Goal: Information Seeking & Learning: Learn about a topic

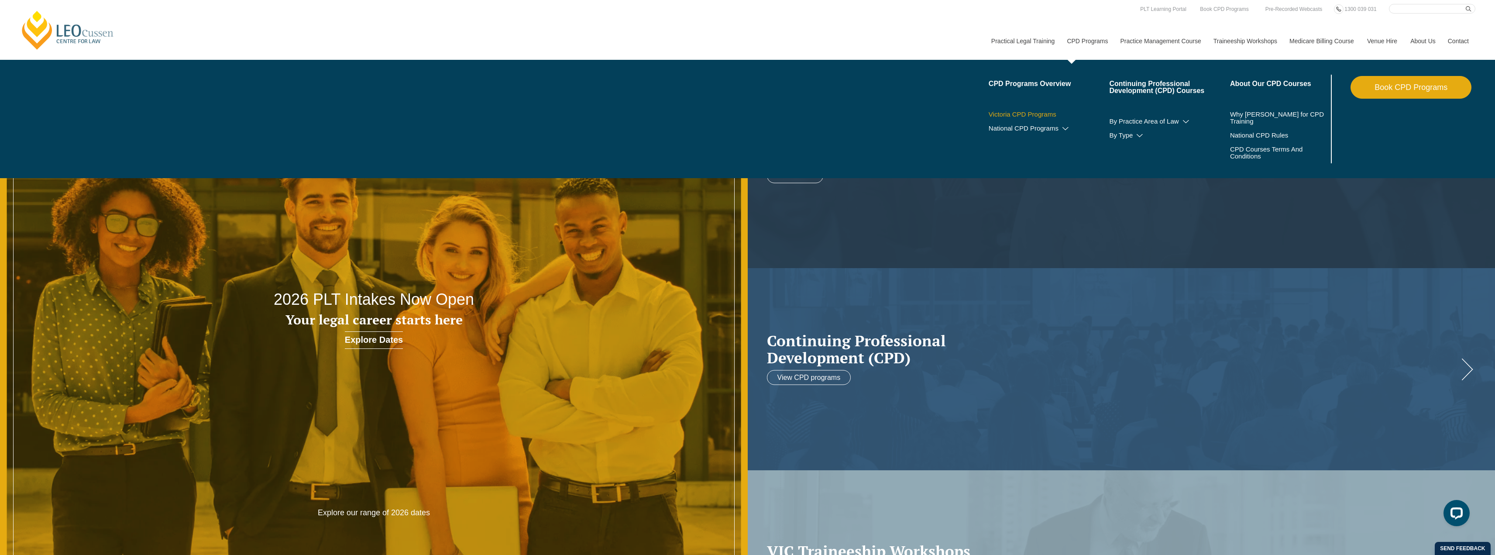
click at [1034, 111] on link "Victoria CPD Programs" at bounding box center [1049, 114] width 121 height 7
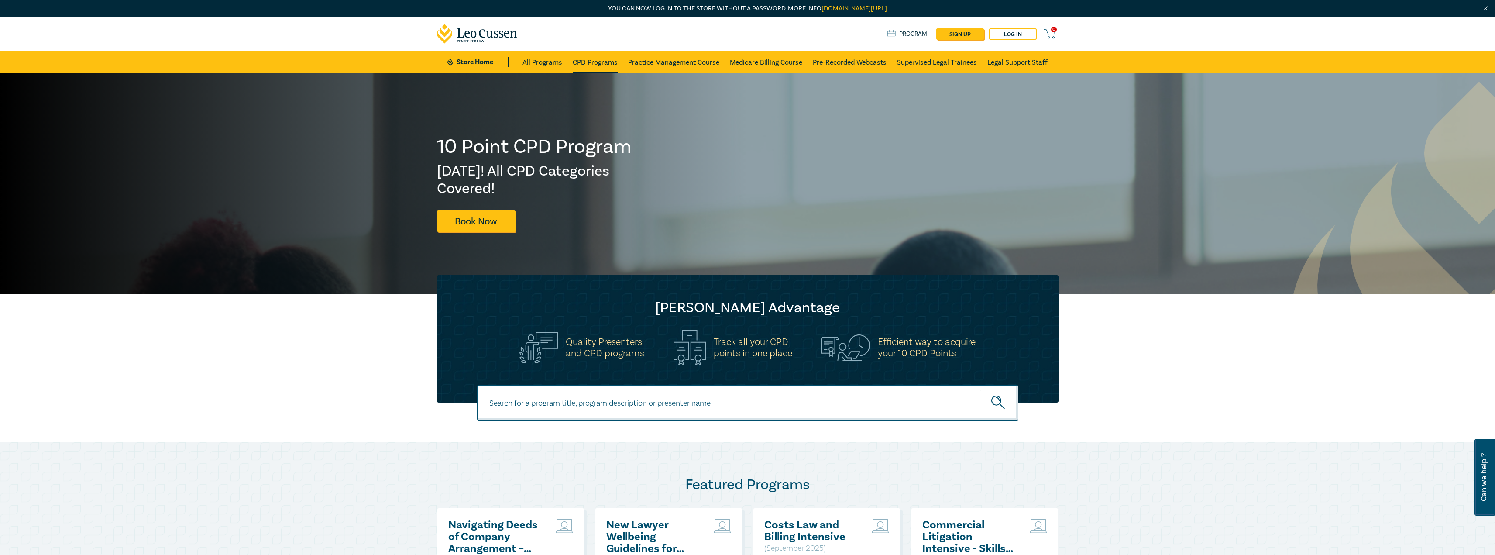
click at [576, 71] on link "CPD Programs" at bounding box center [595, 62] width 45 height 22
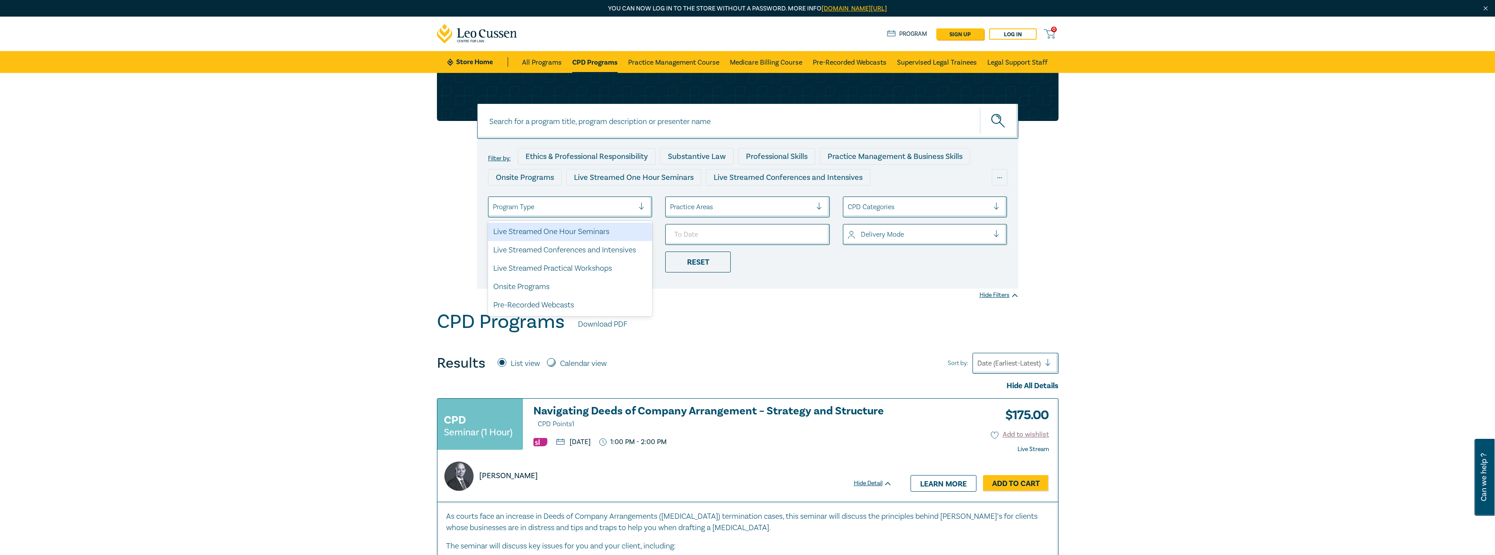
click at [552, 211] on div at bounding box center [564, 206] width 142 height 11
click at [551, 248] on div "Live Streamed Conferences and Intensives" at bounding box center [570, 250] width 165 height 18
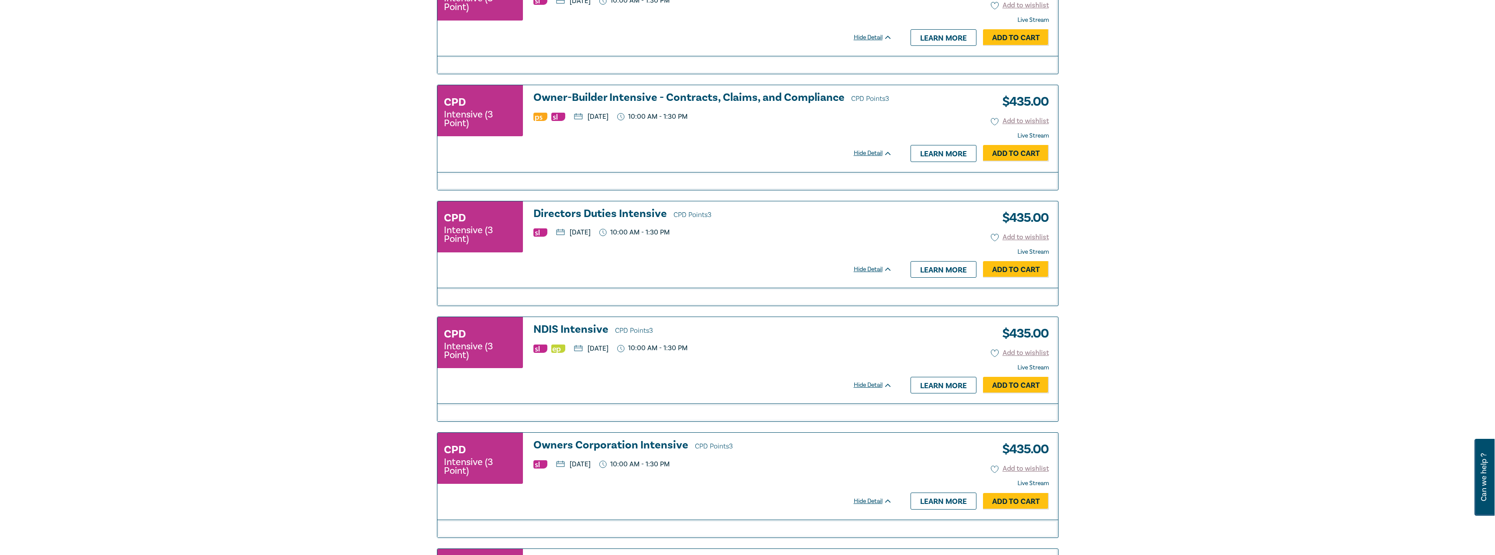
click at [549, 329] on h3 "NDIS Intensive CPD Points 3" at bounding box center [712, 329] width 359 height 13
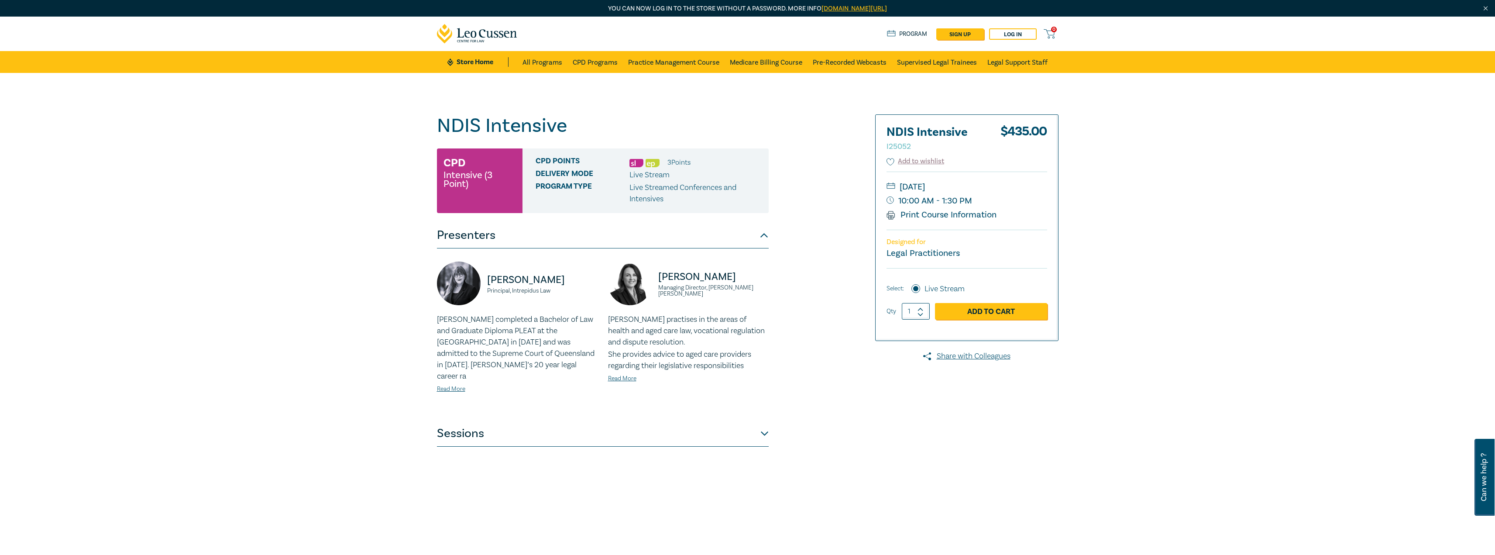
click at [461, 422] on button "Sessions" at bounding box center [603, 433] width 332 height 26
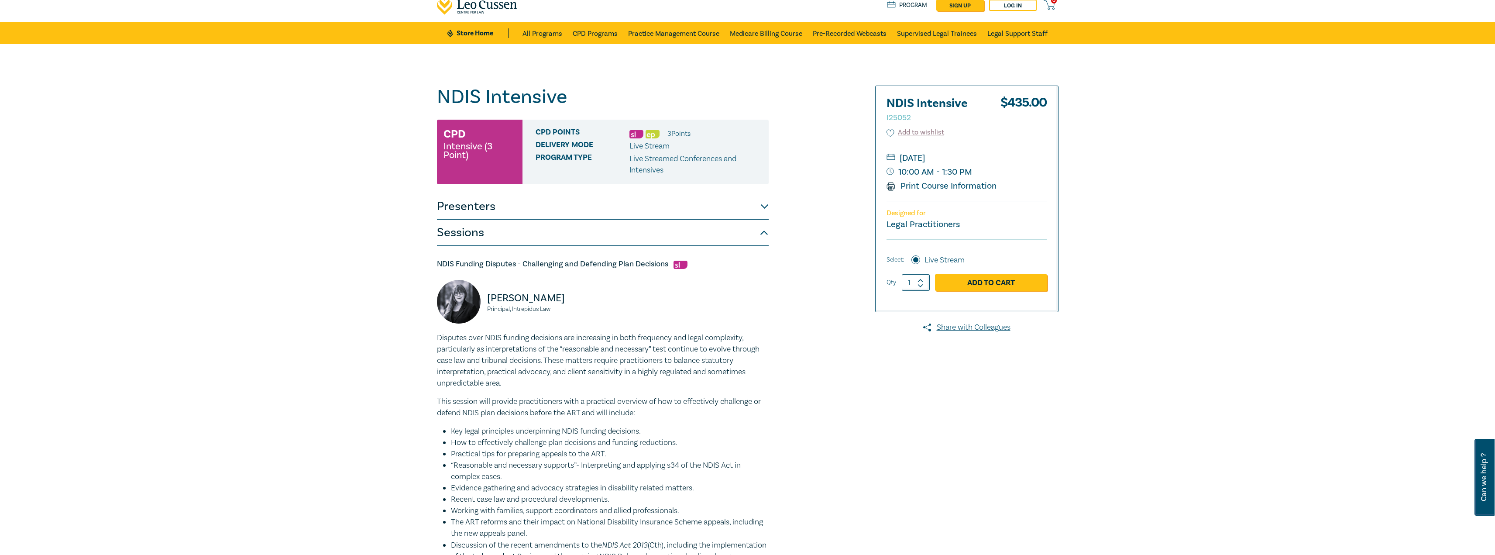
scroll to position [44, 0]
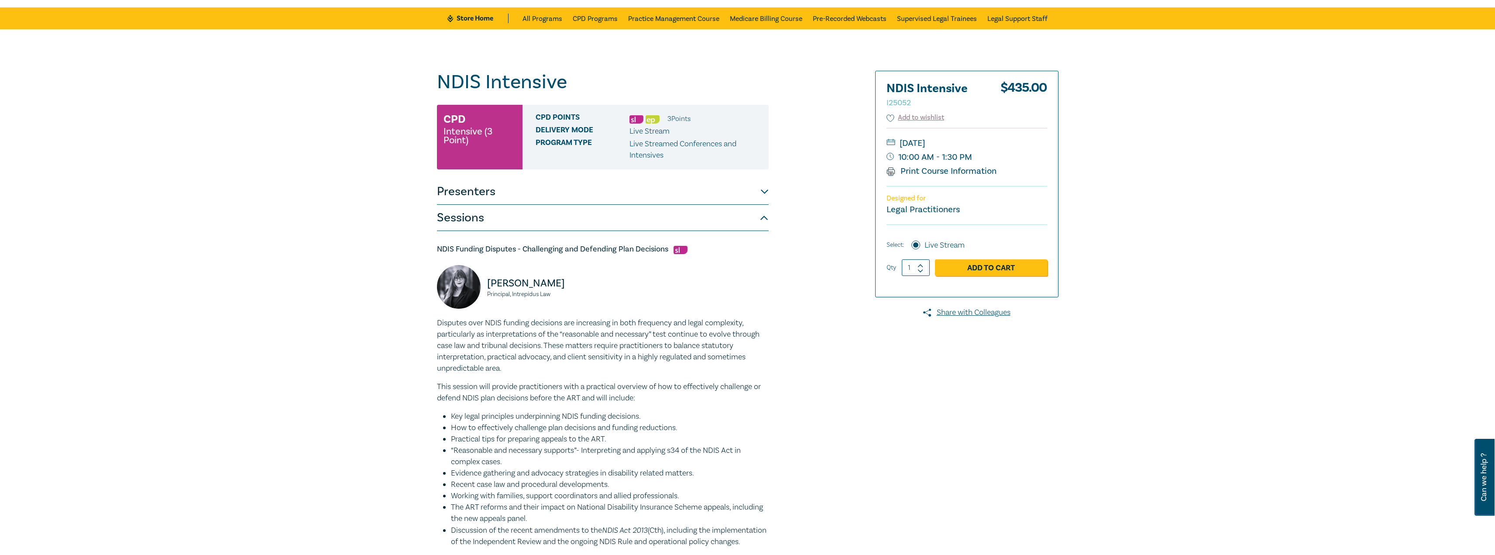
click at [573, 288] on p "Belinda Kochanowska" at bounding box center [542, 283] width 110 height 14
drag, startPoint x: 589, startPoint y: 281, endPoint x: 489, endPoint y: 281, distance: 100.4
click at [489, 281] on p "Belinda Kochanowska" at bounding box center [542, 283] width 110 height 14
copy p "Belinda Kochanowska"
click at [564, 295] on small "Principal, Intrepidus Law" at bounding box center [542, 294] width 110 height 6
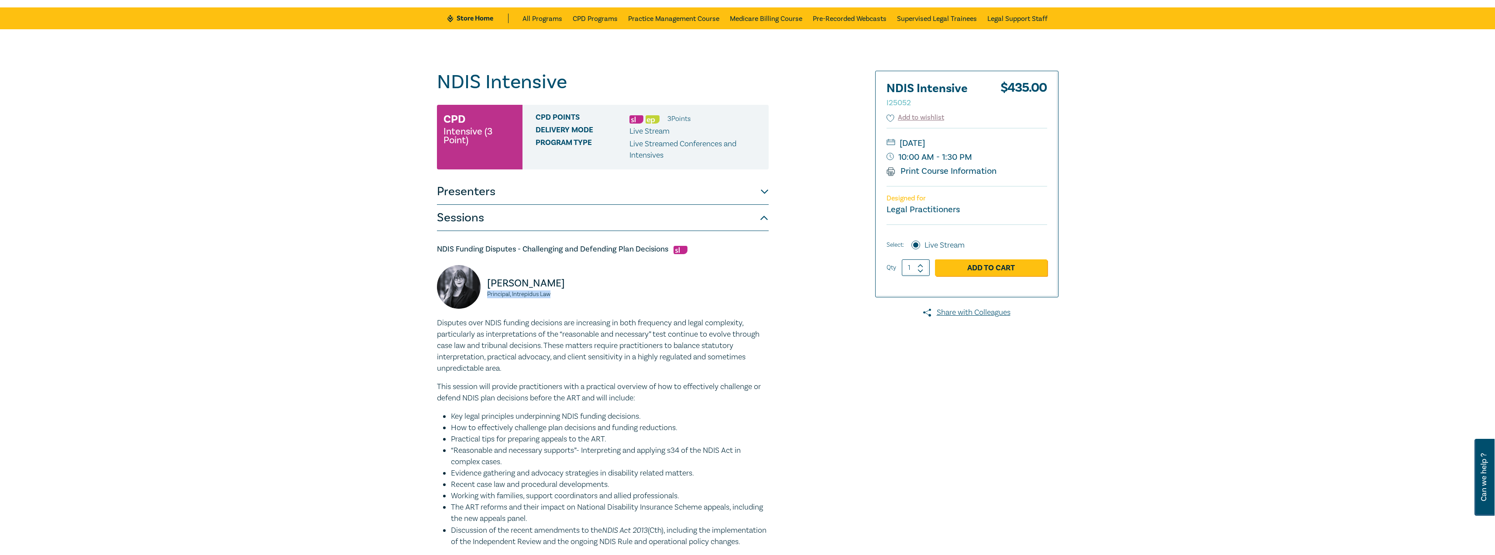
drag, startPoint x: 560, startPoint y: 295, endPoint x: 487, endPoint y: 298, distance: 73.0
click at [487, 298] on div "Belinda Kochanowska Principal, Intrepidus Law" at bounding box center [517, 291] width 161 height 52
copy small "Principal, Intrepidus Law"
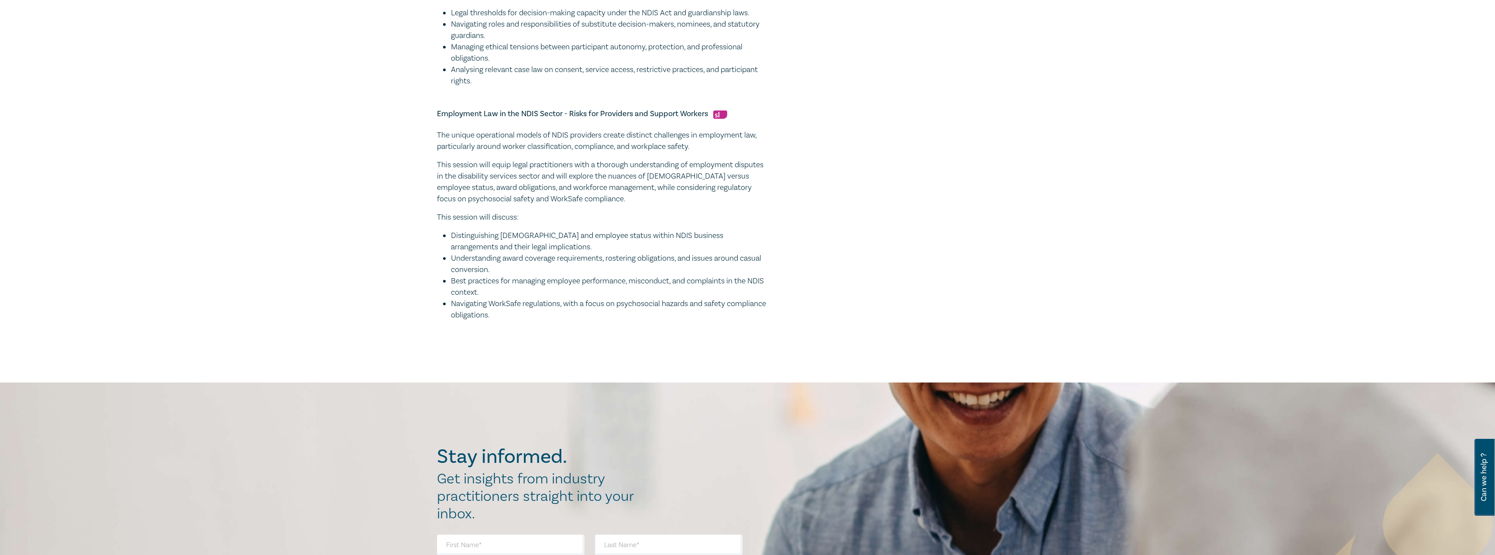
scroll to position [873, 0]
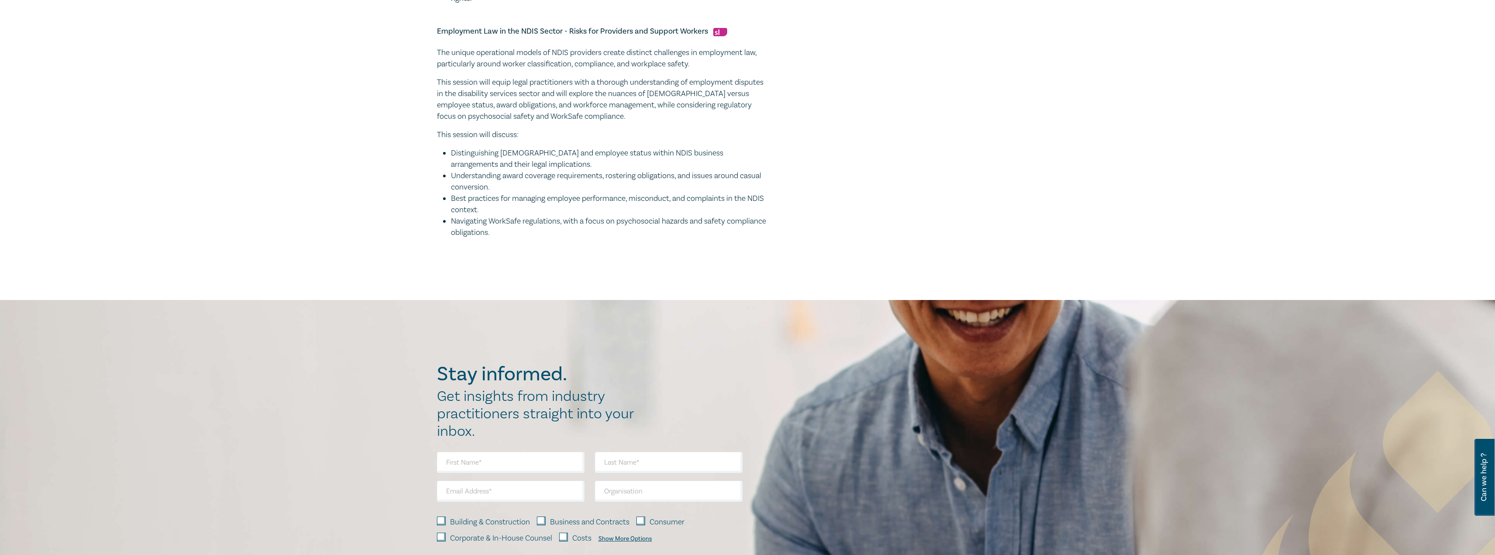
click at [897, 334] on div "Stay informed. Get insights from industry practitioners straight into your inbo…" at bounding box center [747, 477] width 1495 height 354
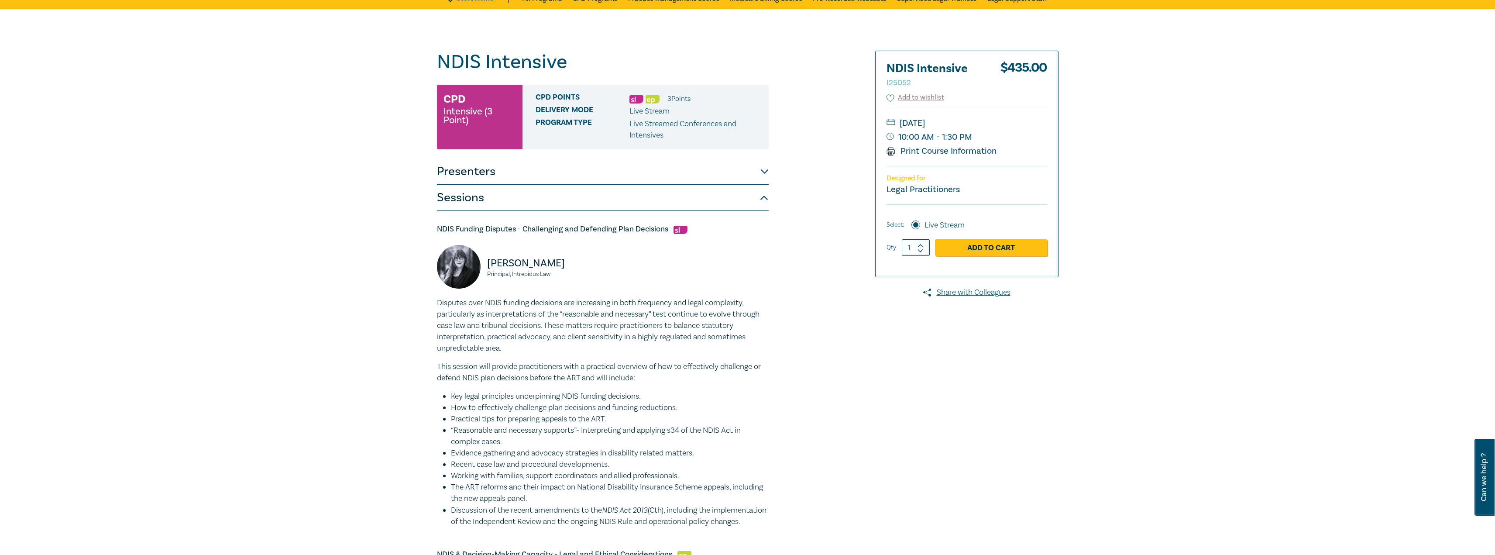
scroll to position [44, 0]
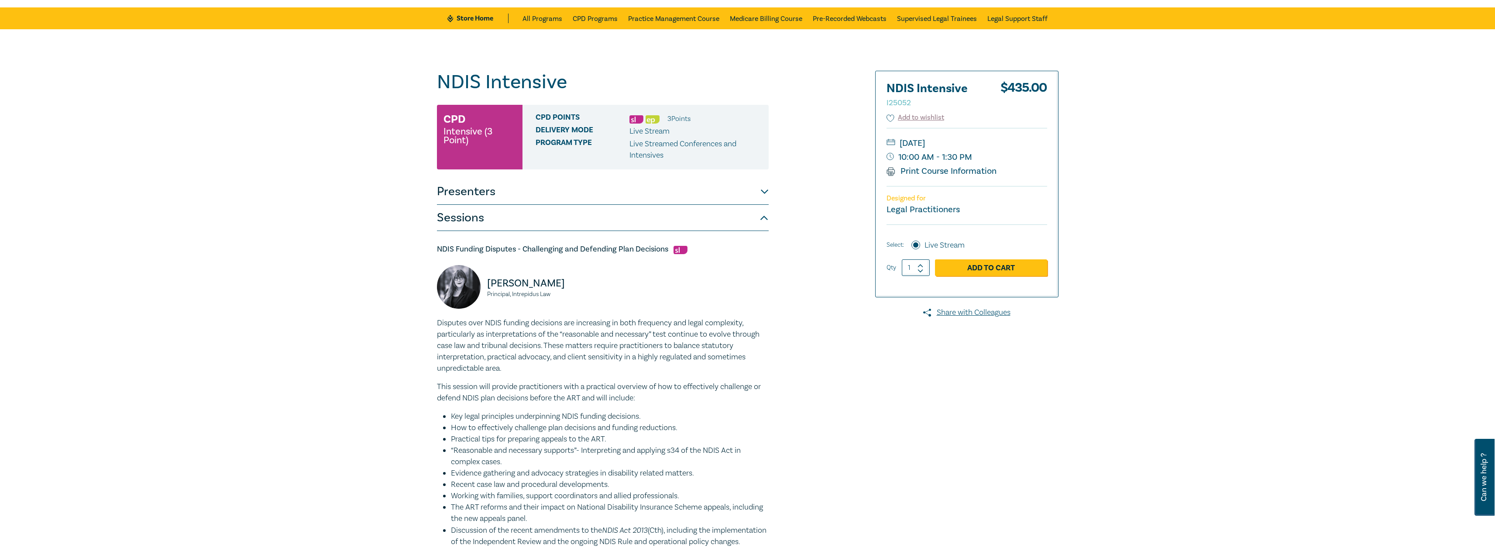
drag, startPoint x: 585, startPoint y: 282, endPoint x: 526, endPoint y: 283, distance: 59.4
click at [526, 283] on p "Belinda Kochanowska" at bounding box center [542, 283] width 110 height 14
click at [548, 281] on p "Belinda Kochanowska" at bounding box center [542, 283] width 110 height 14
drag, startPoint x: 588, startPoint y: 284, endPoint x: 526, endPoint y: 282, distance: 62.0
click at [526, 282] on p "Belinda Kochanowska" at bounding box center [542, 283] width 110 height 14
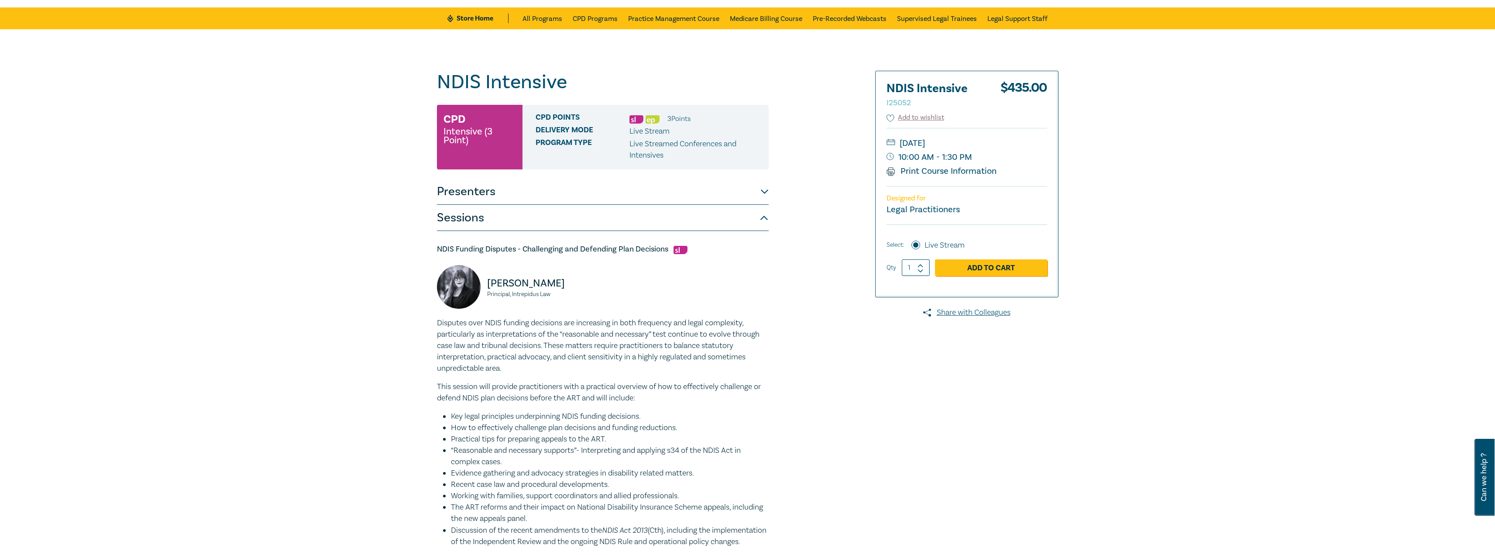
copy p "Kochanowska"
click at [555, 307] on div "Belinda Kochanowska Principal, Intrepidus Law" at bounding box center [517, 291] width 161 height 52
drag, startPoint x: 588, startPoint y: 282, endPoint x: 487, endPoint y: 284, distance: 100.4
click at [487, 284] on p "Belinda Kochanowska" at bounding box center [542, 283] width 110 height 14
copy p "Belinda Kochanowska"
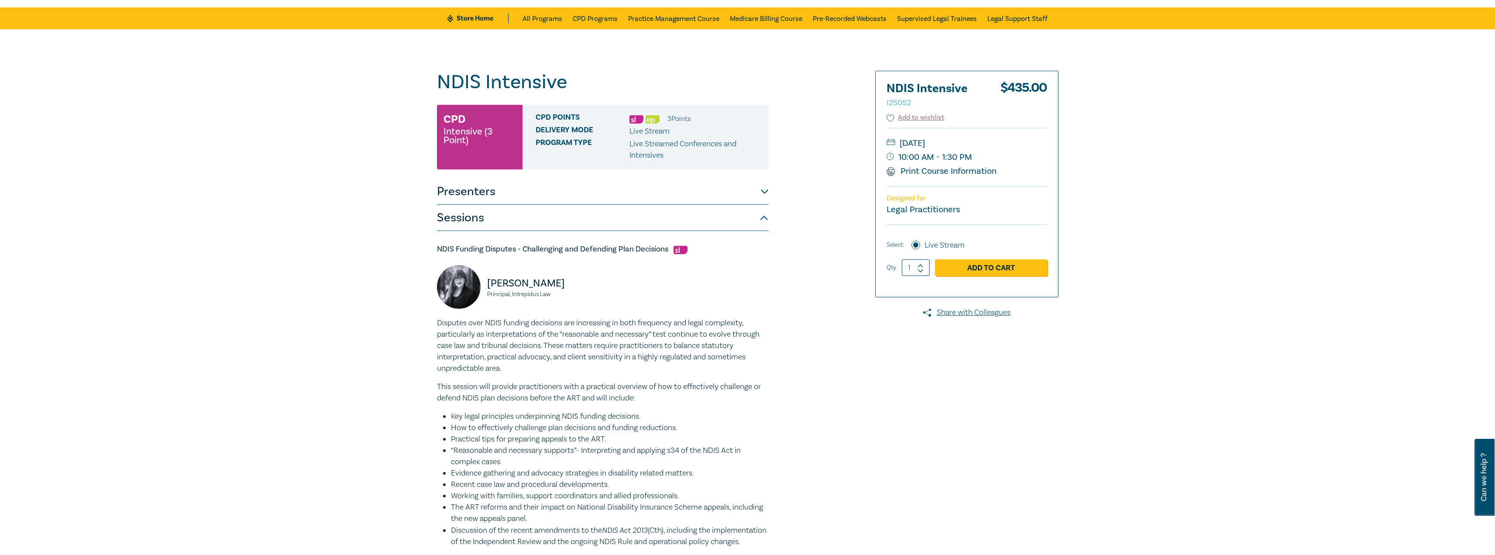
click at [559, 298] on div "Belinda Kochanowska Principal, Intrepidus Law" at bounding box center [517, 291] width 161 height 52
drag, startPoint x: 553, startPoint y: 296, endPoint x: 487, endPoint y: 296, distance: 66.8
click at [487, 296] on small "Principal, Intrepidus Law" at bounding box center [542, 294] width 110 height 6
copy small "Principal, Intrepidus Law"
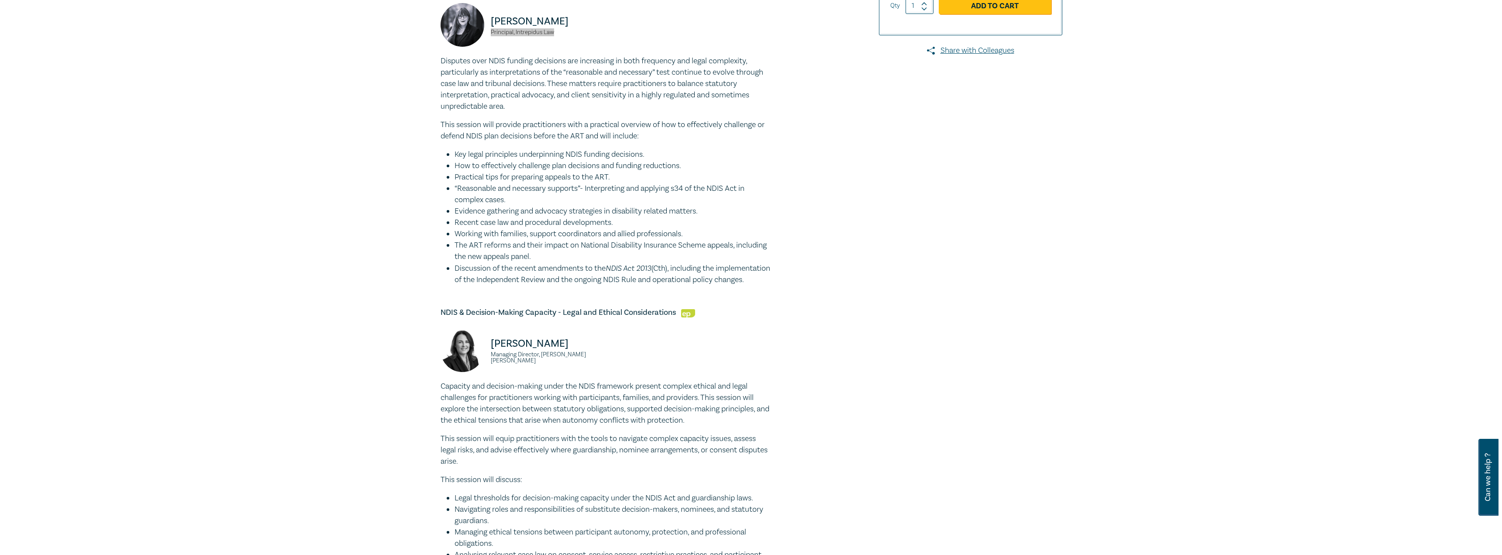
scroll to position [131, 0]
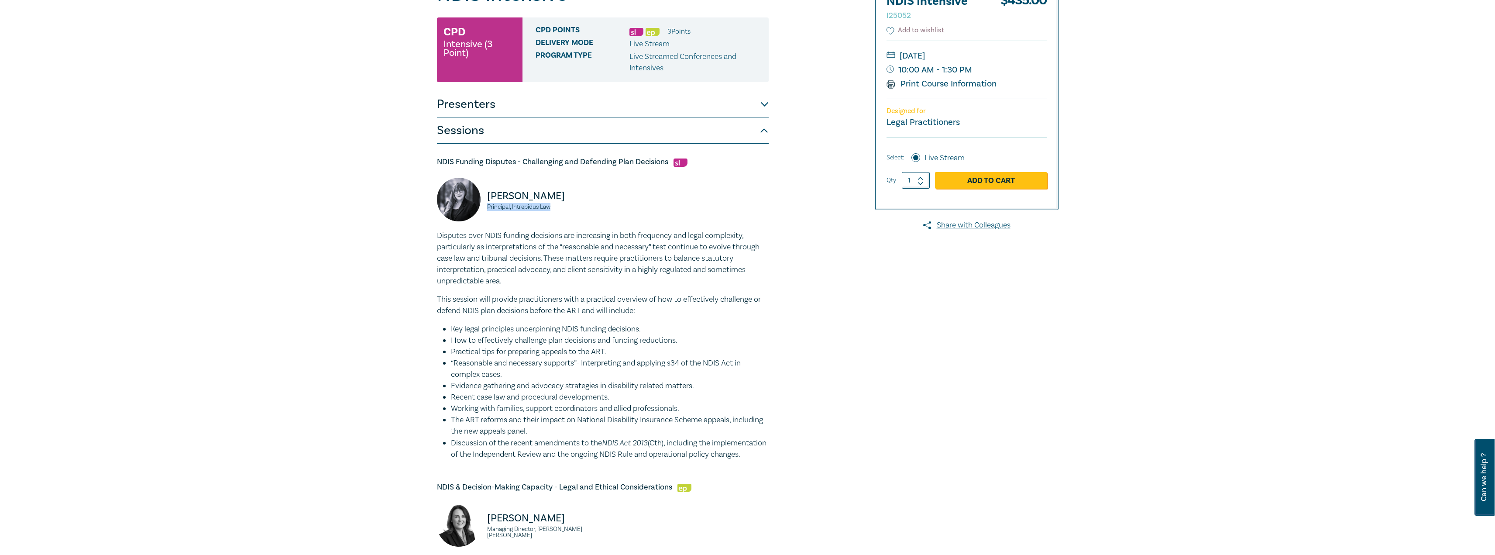
click at [517, 108] on button "Presenters" at bounding box center [603, 104] width 332 height 26
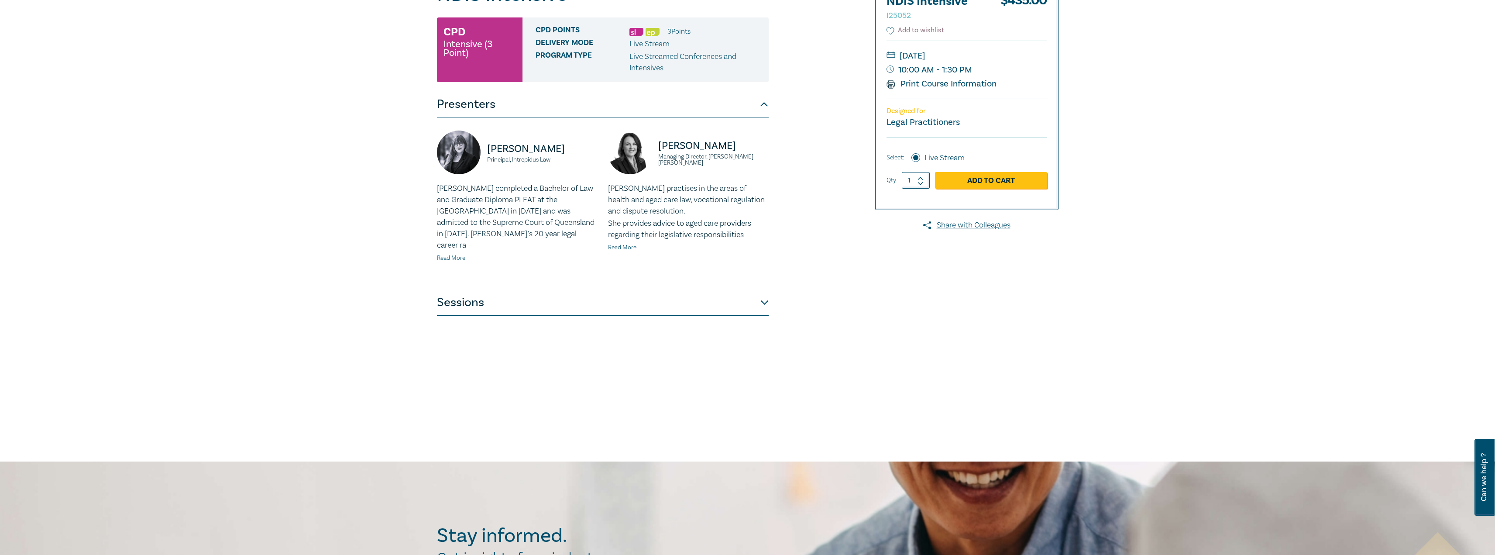
click at [448, 254] on link "Read More" at bounding box center [451, 258] width 28 height 8
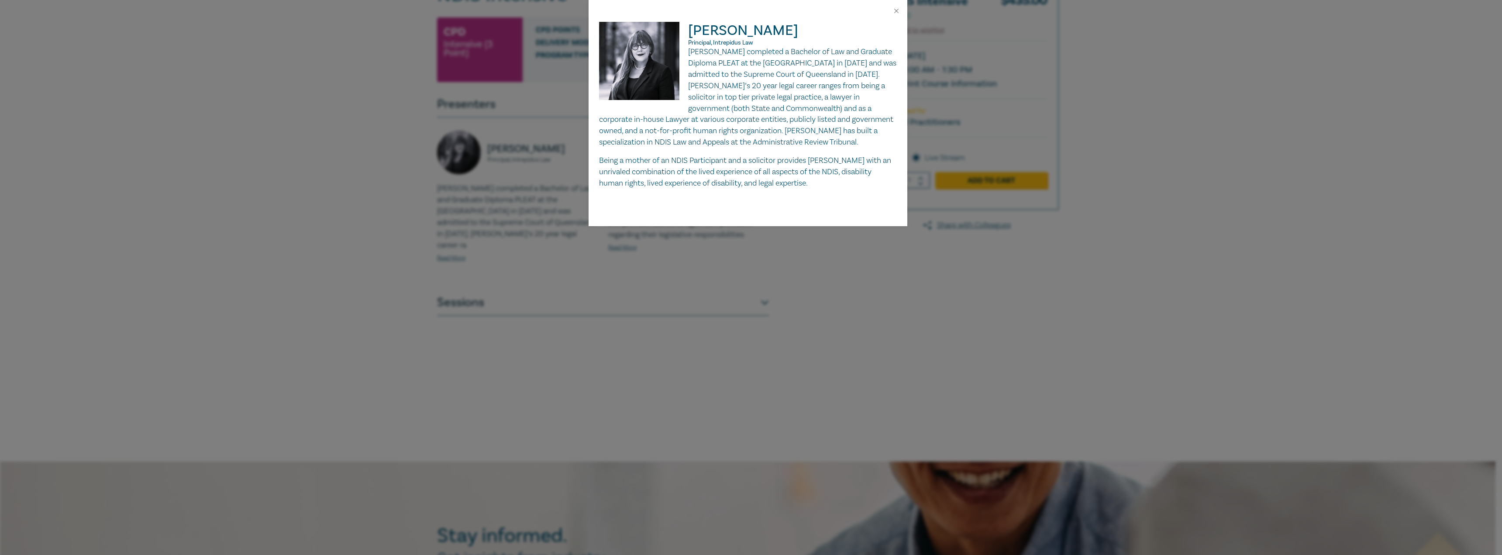
drag, startPoint x: 842, startPoint y: 31, endPoint x: 691, endPoint y: 31, distance: 150.6
click at [691, 31] on h2 "Belinda Kochanowska Principal, Intrepidus Law" at bounding box center [748, 34] width 298 height 24
copy h2 "Belinda Kochanowska"
drag, startPoint x: 756, startPoint y: 44, endPoint x: 689, endPoint y: 43, distance: 66.8
click at [689, 43] on p "Principal, Intrepidus Law" at bounding box center [748, 42] width 298 height 7
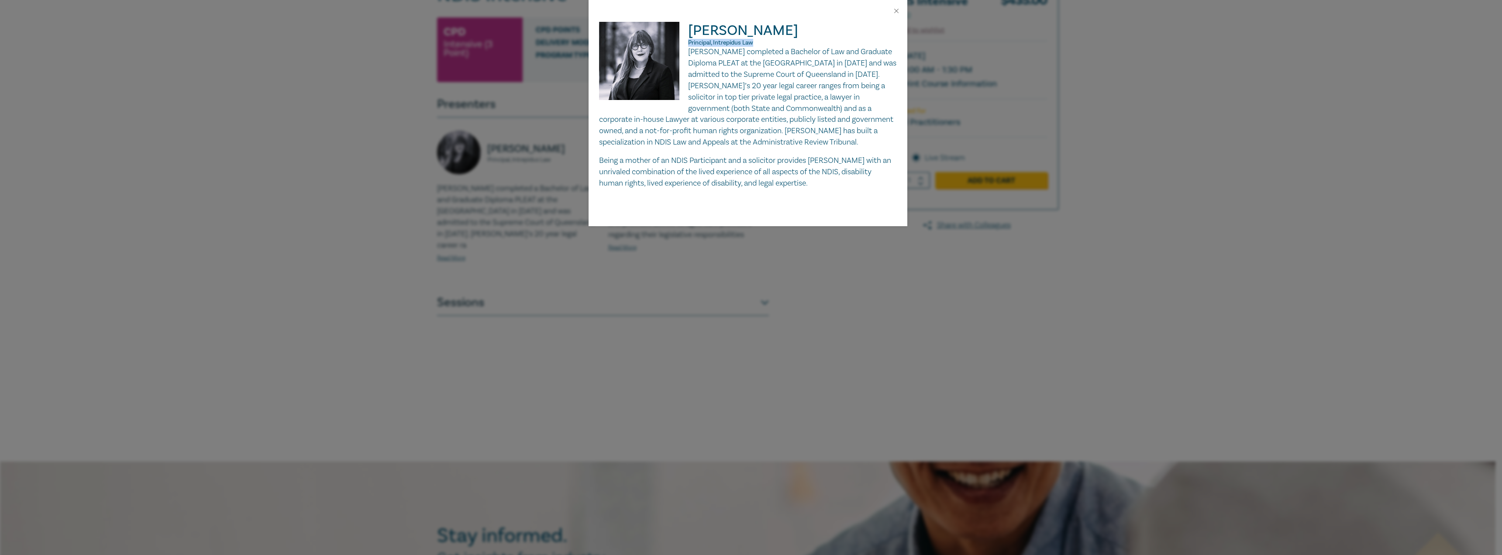
copy span "Principal, Intrepidus Law"
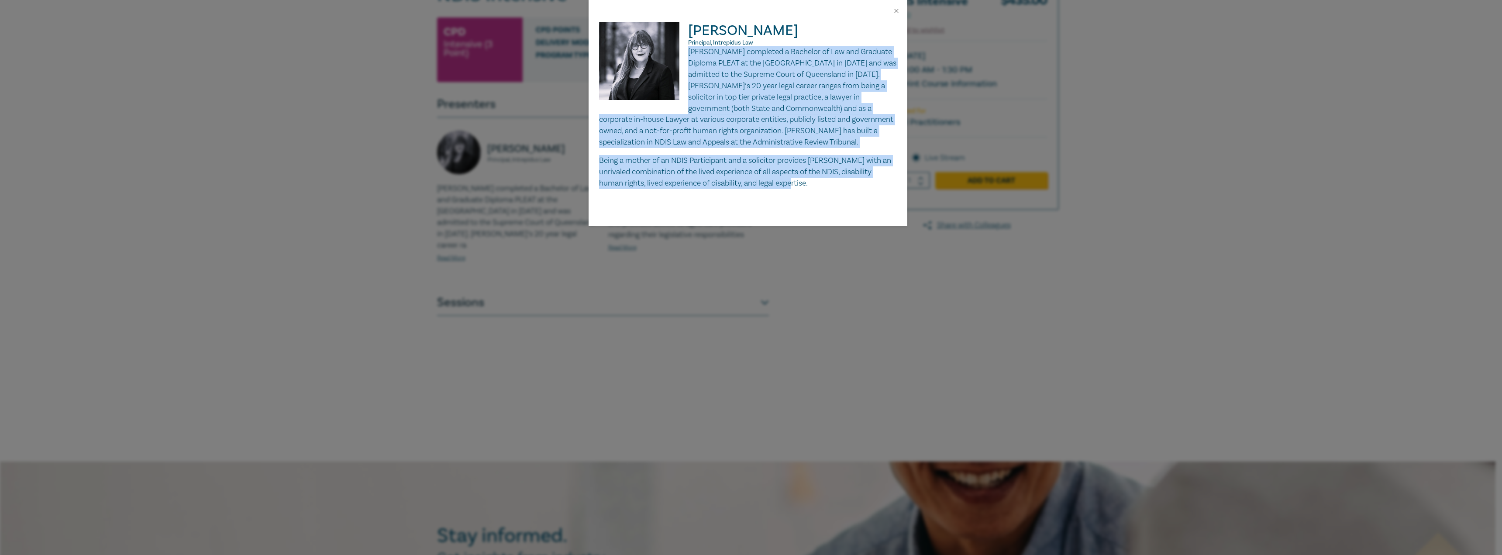
drag, startPoint x: 819, startPoint y: 186, endPoint x: 689, endPoint y: 55, distance: 184.3
click at [689, 55] on div "Belinda completed a Bachelor of Law and Graduate Diploma PLEAT at the Universit…" at bounding box center [748, 117] width 298 height 143
copy div "Belinda completed a Bachelor of Law and Graduate Diploma PLEAT at the Universit…"
click at [729, 111] on p "Belinda completed a Bachelor of Law and Graduate Diploma PLEAT at the Universit…" at bounding box center [748, 97] width 298 height 102
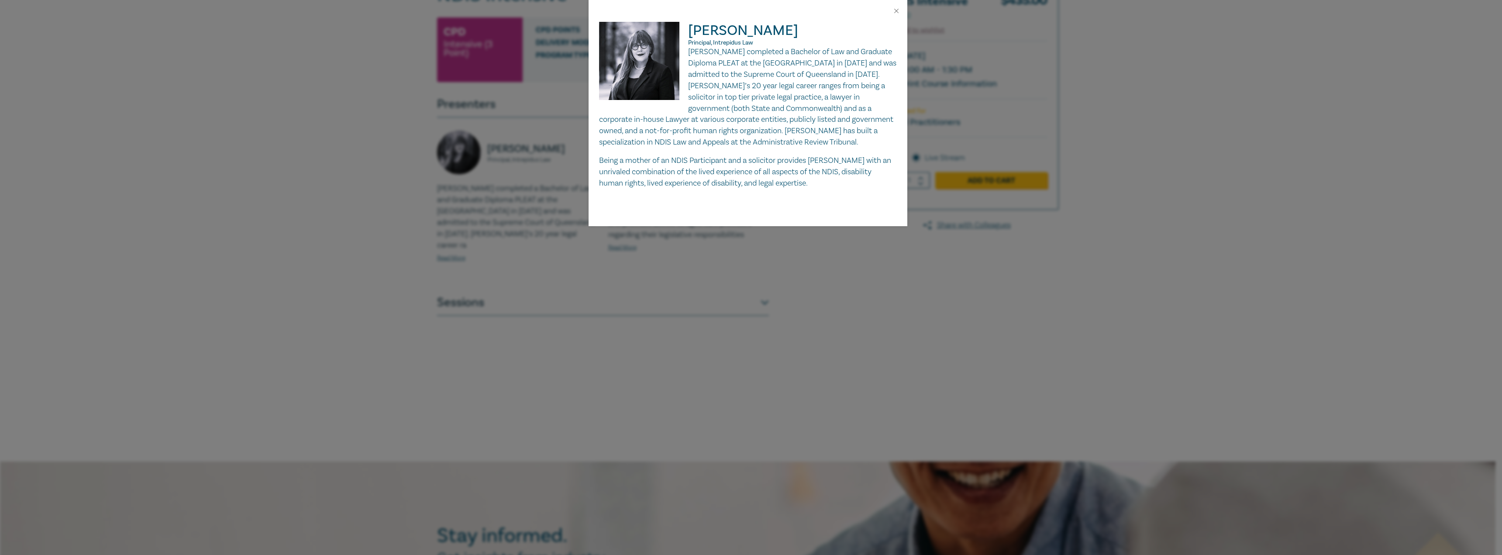
drag, startPoint x: 832, startPoint y: 31, endPoint x: 684, endPoint y: 29, distance: 148.0
click at [684, 29] on div "Belinda Kochanowska Principal, Intrepidus Law Belinda completed a Bachelor of L…" at bounding box center [748, 105] width 298 height 167
copy div "Belinda Kochanowska"
drag, startPoint x: 711, startPoint y: 43, endPoint x: 689, endPoint y: 41, distance: 21.9
click at [689, 41] on span "Principal, Intrepidus Law" at bounding box center [720, 43] width 65 height 8
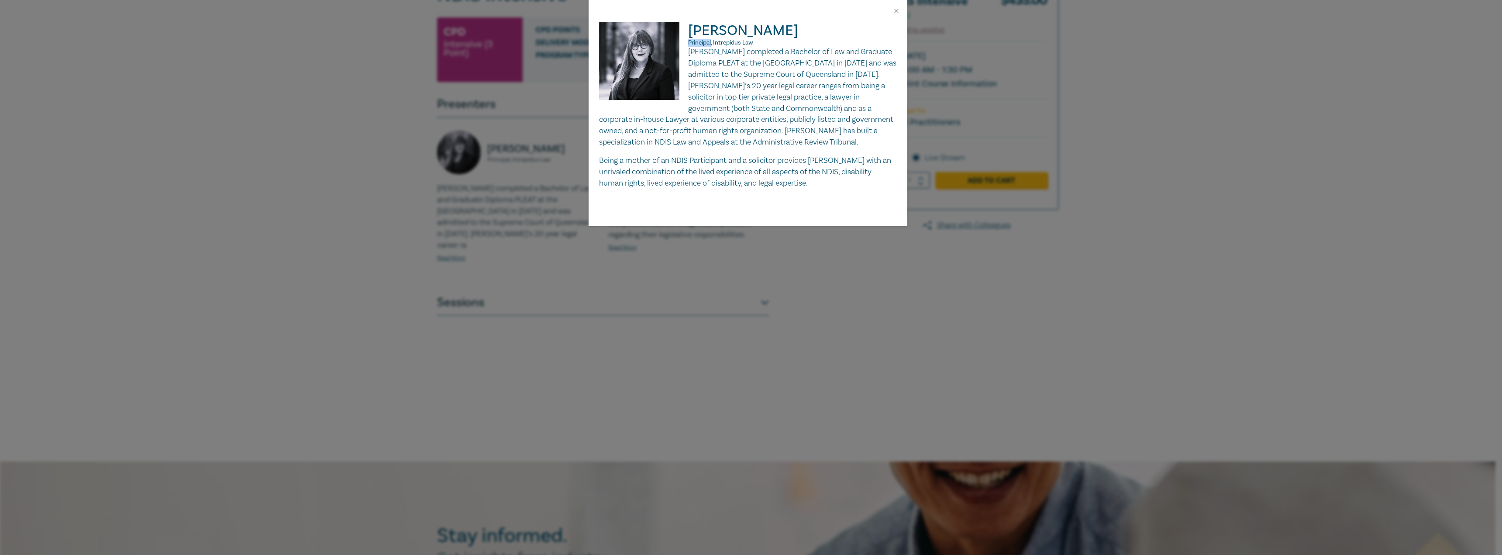
copy span "Principal"
drag, startPoint x: 755, startPoint y: 41, endPoint x: 714, endPoint y: 43, distance: 40.6
click at [714, 43] on p "Principal, Intrepidus Law" at bounding box center [748, 42] width 298 height 7
